Goal: Navigation & Orientation: Find specific page/section

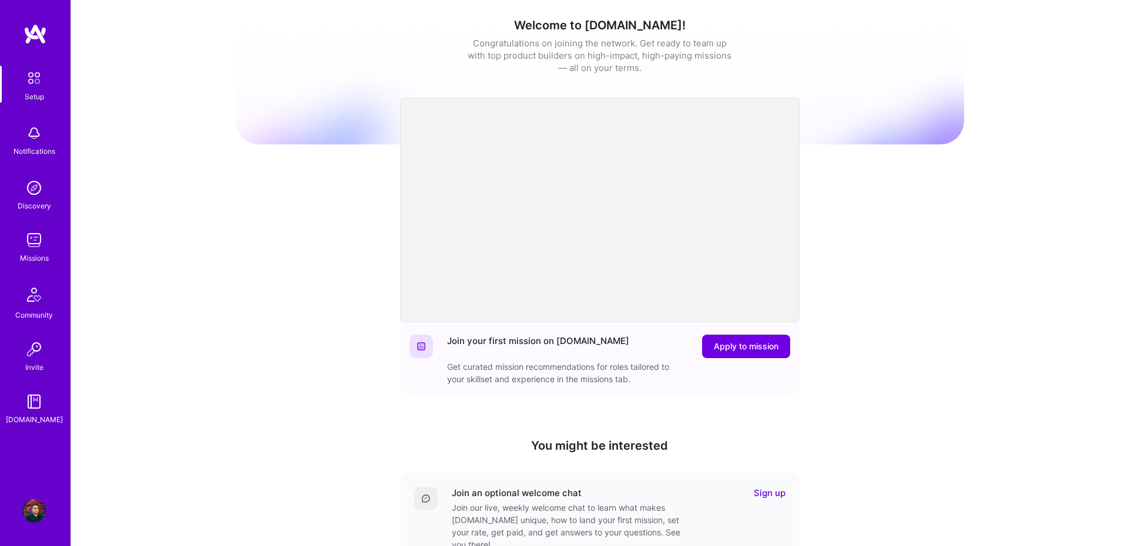
click at [51, 236] on link "Missions" at bounding box center [34, 246] width 73 height 36
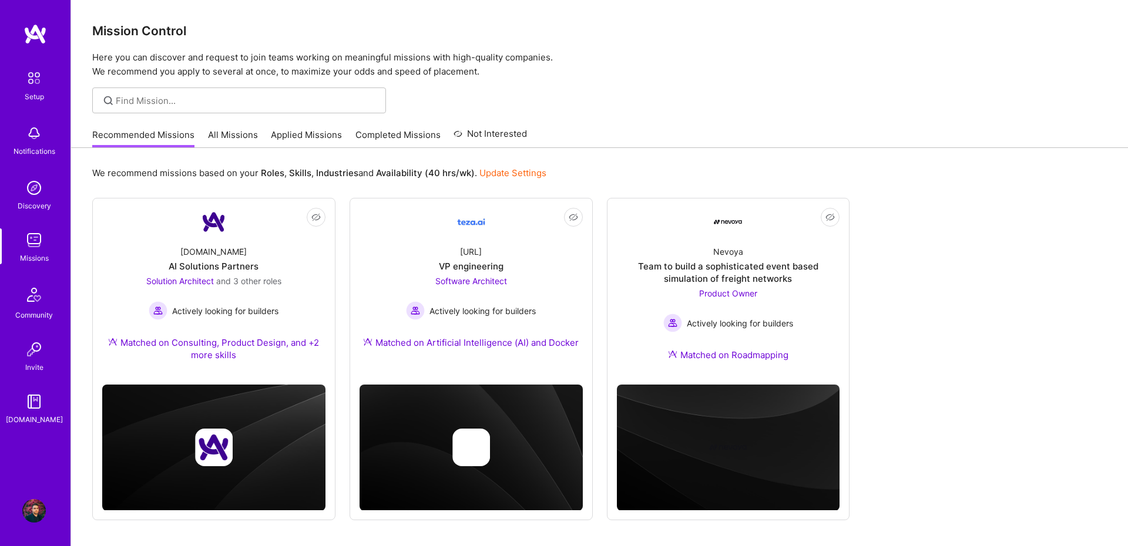
click at [244, 129] on link "All Missions" at bounding box center [233, 138] width 50 height 19
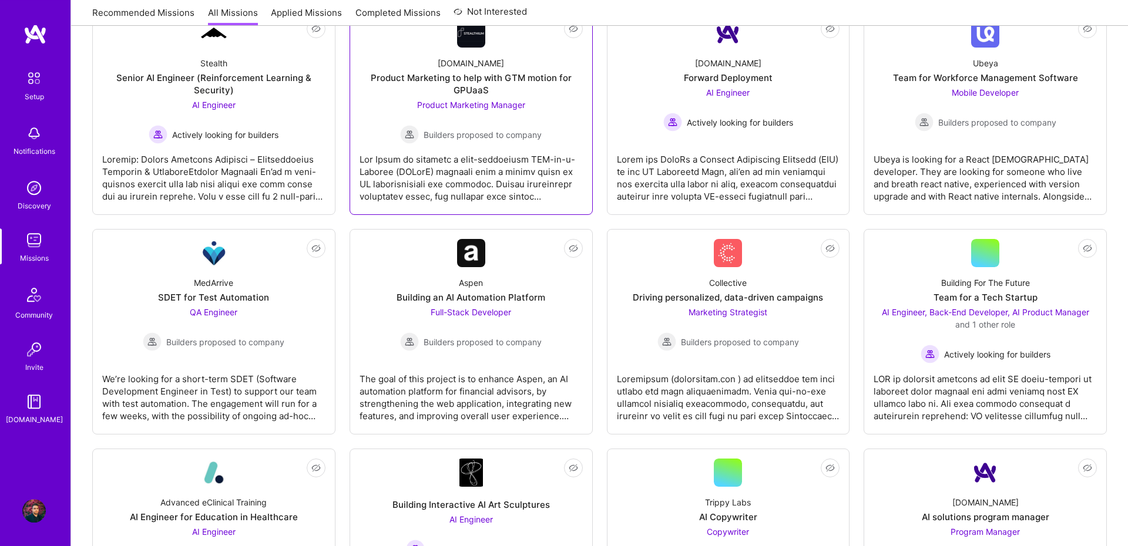
scroll to position [243, 0]
